Goal: Information Seeking & Learning: Learn about a topic

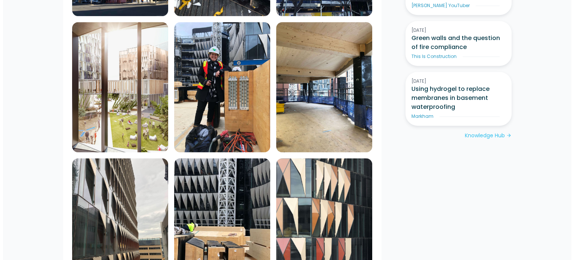
scroll to position [561, 0]
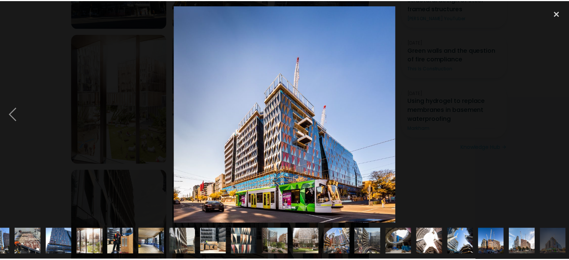
scroll to position [0, 23]
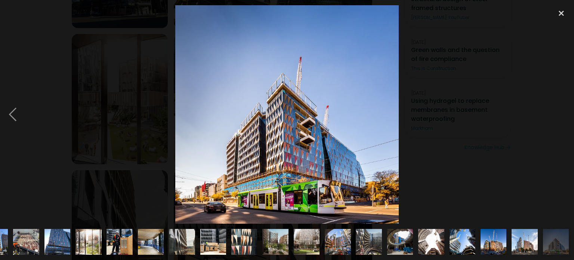
click at [423, 111] on div at bounding box center [287, 114] width 574 height 218
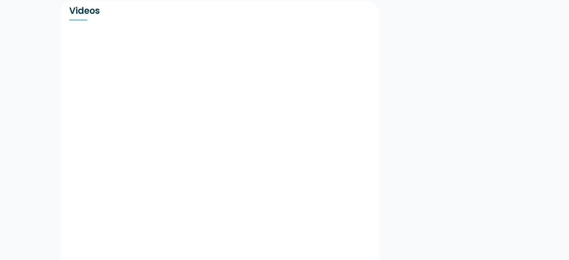
scroll to position [1458, 0]
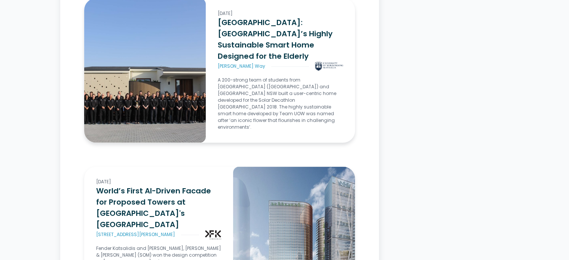
scroll to position [9610, 0]
